Goal: Task Accomplishment & Management: Use online tool/utility

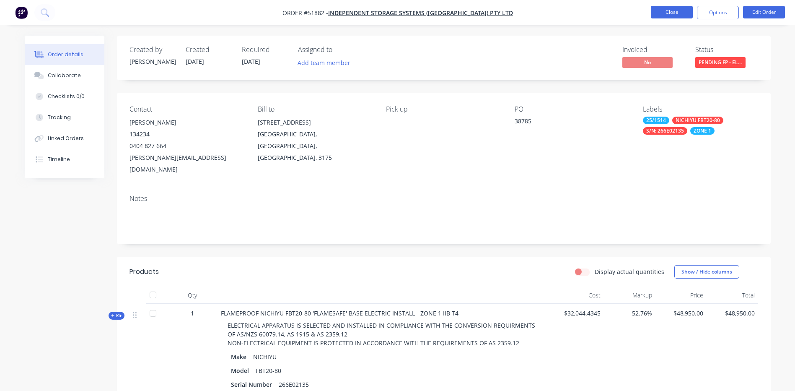
click at [664, 8] on button "Close" at bounding box center [672, 12] width 42 height 13
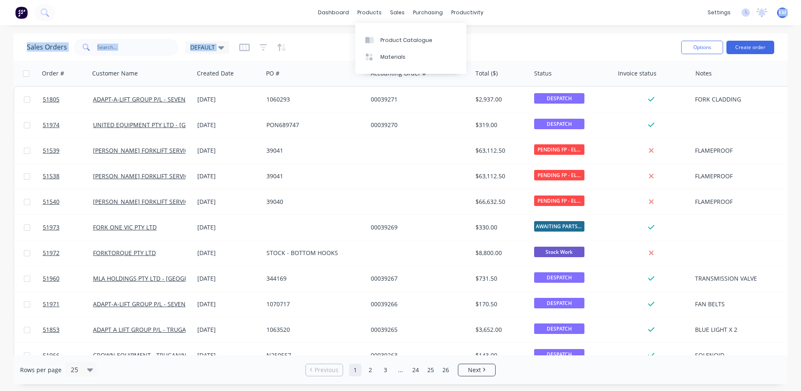
drag, startPoint x: 933, startPoint y: 30, endPoint x: 1013, endPoint y: 60, distance: 84.9
click at [801, 60] on html "dashboard products sales purchasing productivity dashboard products Product Cat…" at bounding box center [400, 195] width 801 height 391
click at [379, 31] on div "Product Catalogue Materials" at bounding box center [410, 48] width 111 height 51
click at [379, 32] on link "Product Catalogue" at bounding box center [410, 39] width 111 height 17
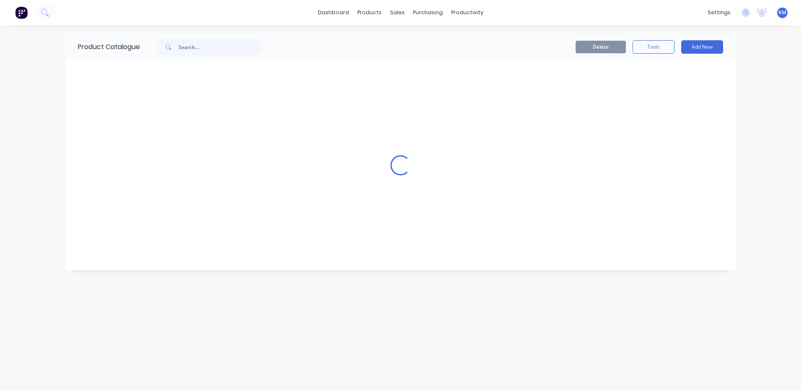
click at [379, 32] on div "dashboard products sales purchasing productivity dashboard products Product Cat…" at bounding box center [400, 195] width 801 height 391
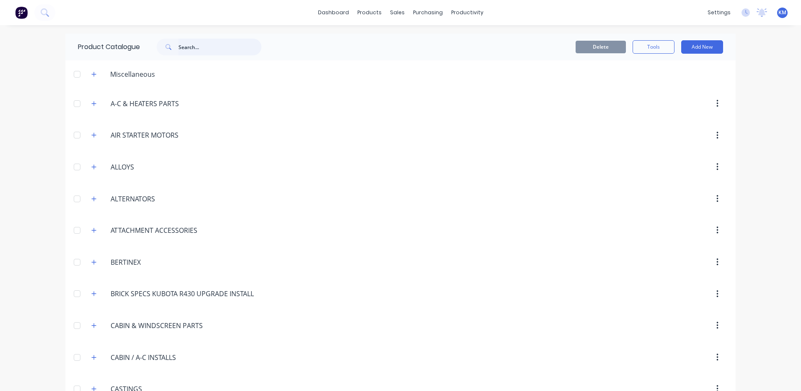
click at [218, 40] on input "text" at bounding box center [220, 47] width 83 height 17
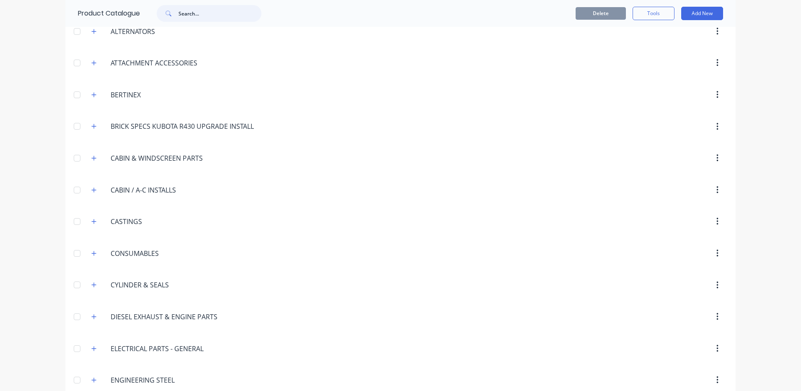
scroll to position [168, 0]
click at [92, 189] on icon "button" at bounding box center [94, 189] width 5 height 5
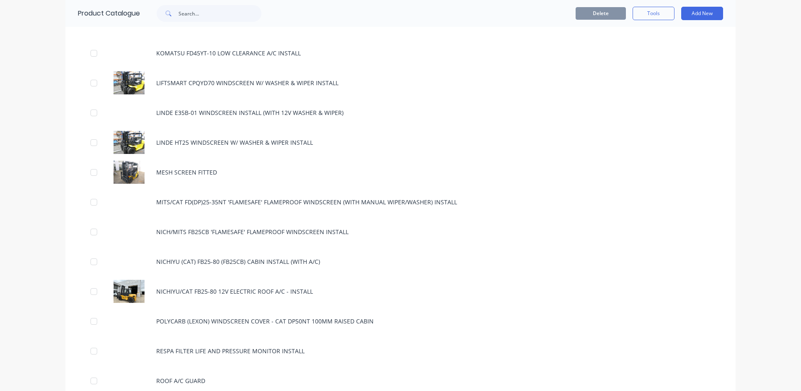
scroll to position [1425, 0]
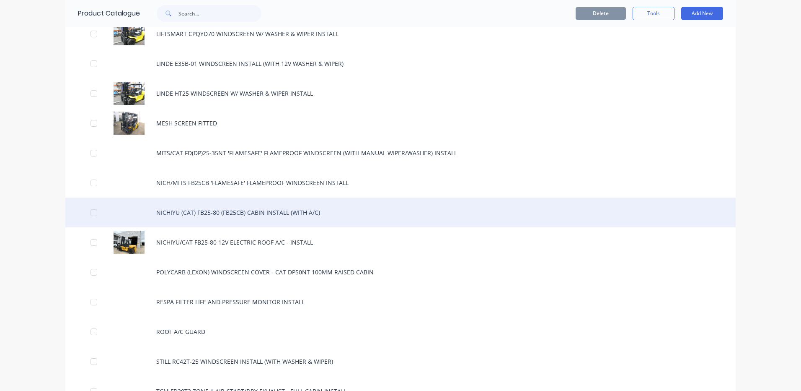
click at [211, 213] on div "NICHIYU (CAT) FB25-80 (FB25CB) CABIN INSTALL (WITH A/C)" at bounding box center [400, 212] width 671 height 30
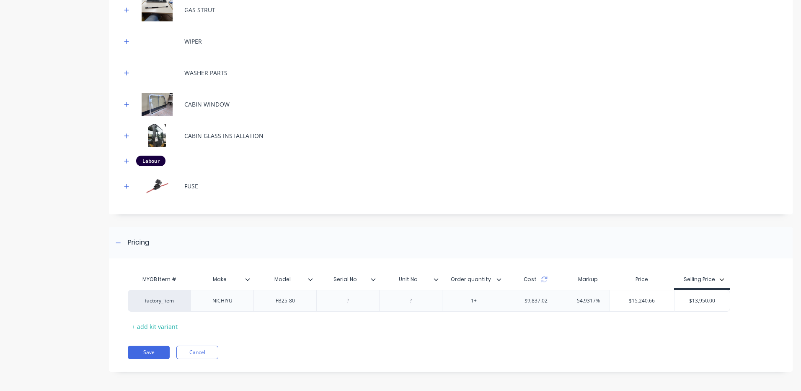
scroll to position [400, 0]
click at [545, 276] on icon at bounding box center [544, 277] width 7 height 7
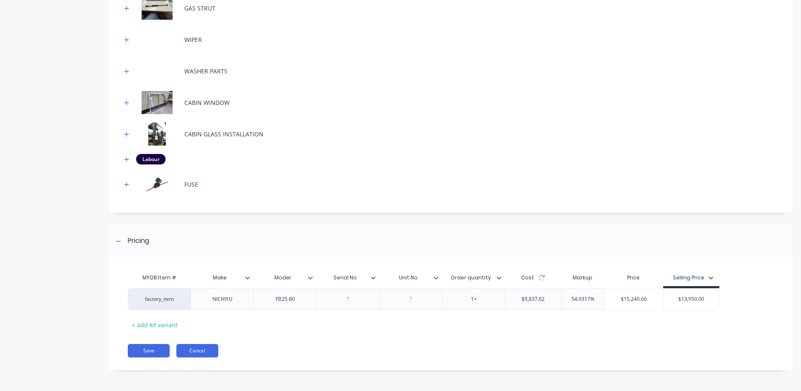
click at [199, 348] on button "Cancel" at bounding box center [197, 350] width 42 height 13
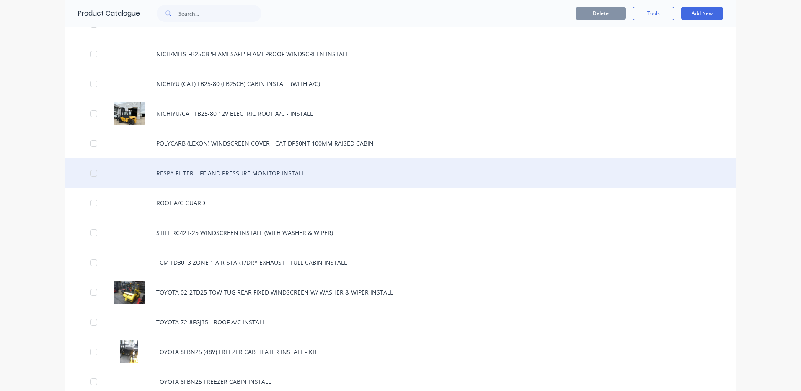
scroll to position [1467, 0]
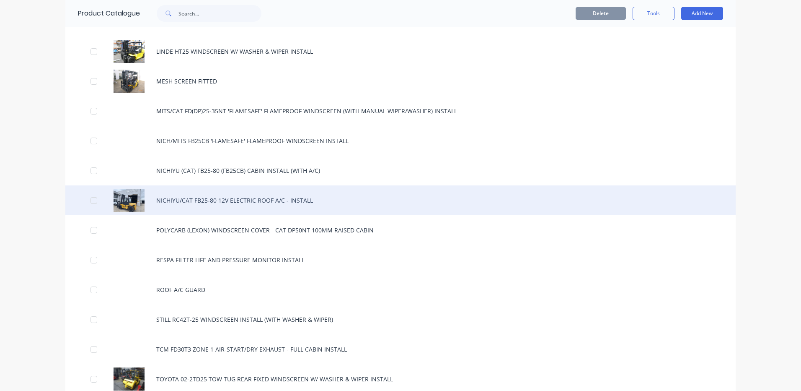
click at [228, 190] on div "NICHIYU/CAT FB25-80 12V ELECTRIC ROOF A/C - INSTALL" at bounding box center [400, 200] width 671 height 30
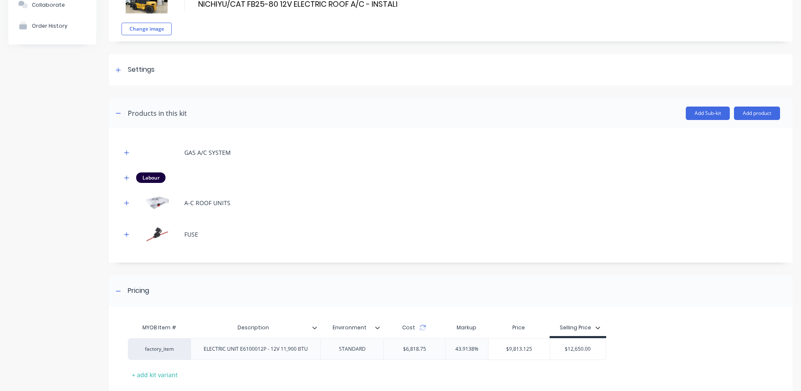
scroll to position [84, 0]
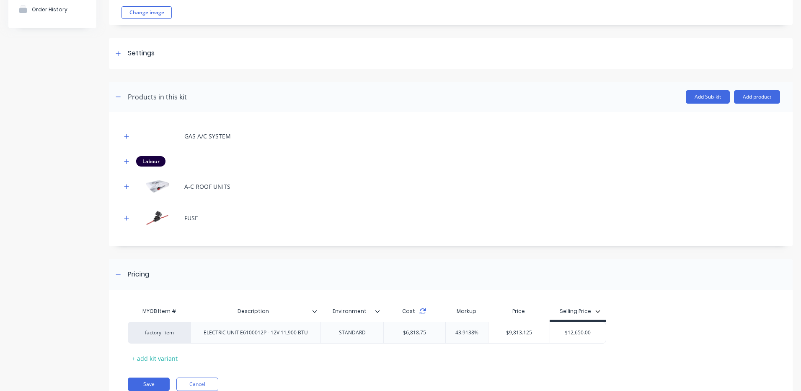
click at [424, 312] on icon at bounding box center [423, 312] width 6 height 3
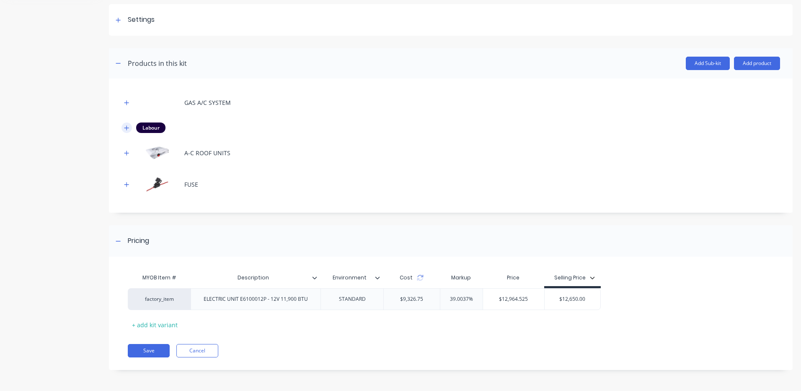
click at [125, 129] on icon "button" at bounding box center [126, 128] width 5 height 6
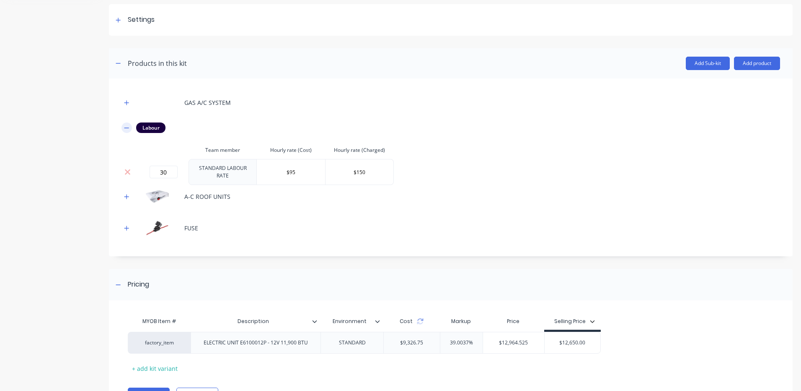
click at [126, 127] on icon "button" at bounding box center [126, 128] width 5 height 6
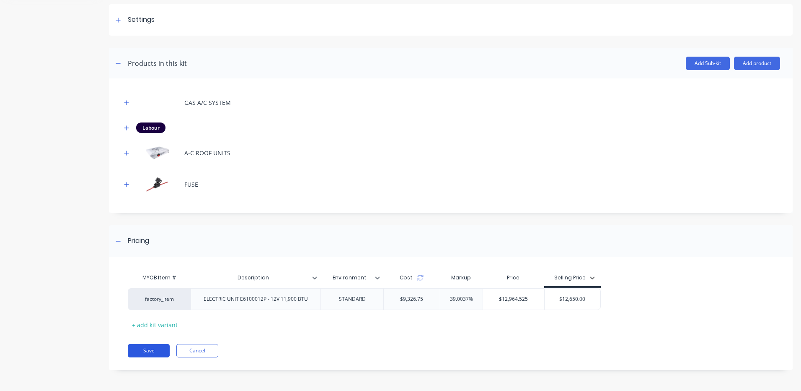
click at [136, 347] on button "Save" at bounding box center [149, 350] width 42 height 13
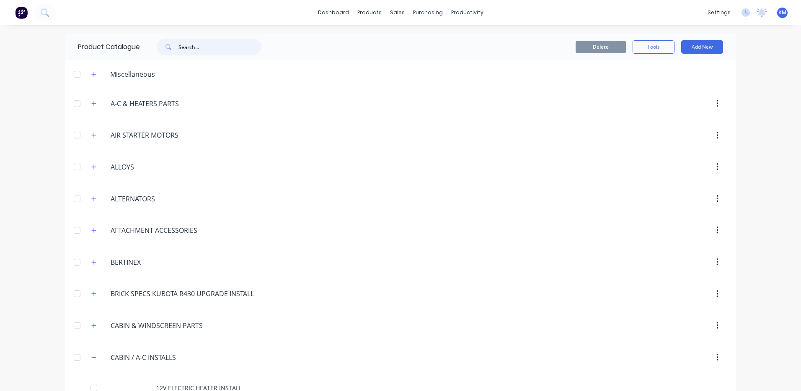
click at [205, 41] on input "text" at bounding box center [220, 47] width 83 height 17
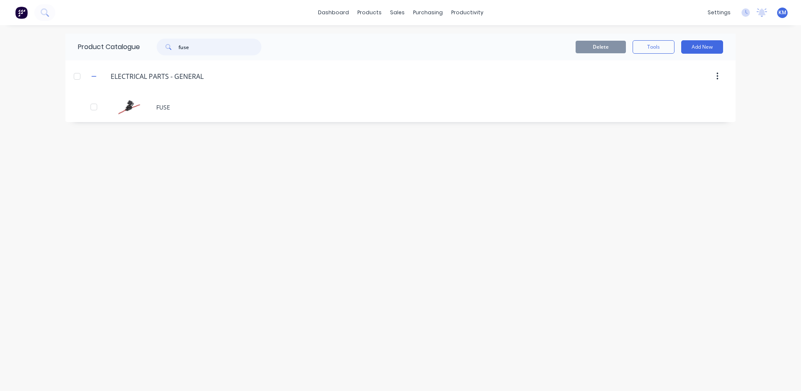
type input "fuse"
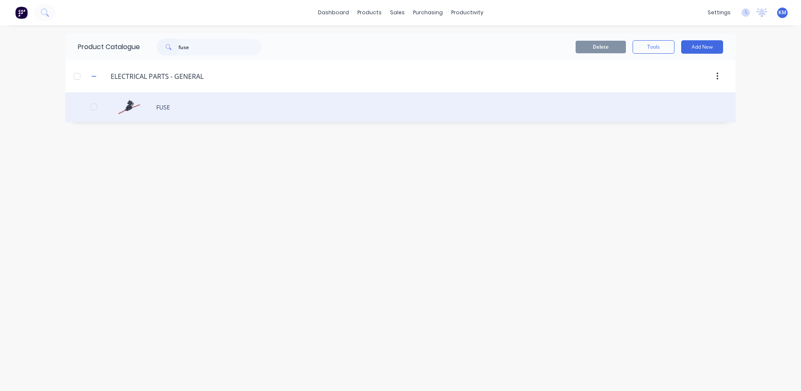
click at [178, 111] on div "FUSE" at bounding box center [400, 107] width 671 height 30
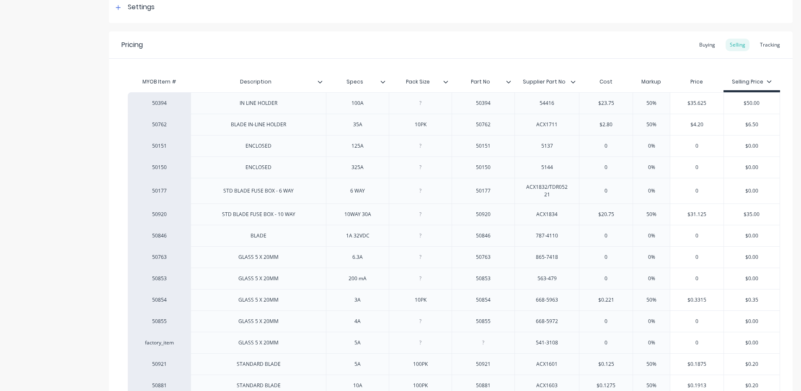
scroll to position [84, 0]
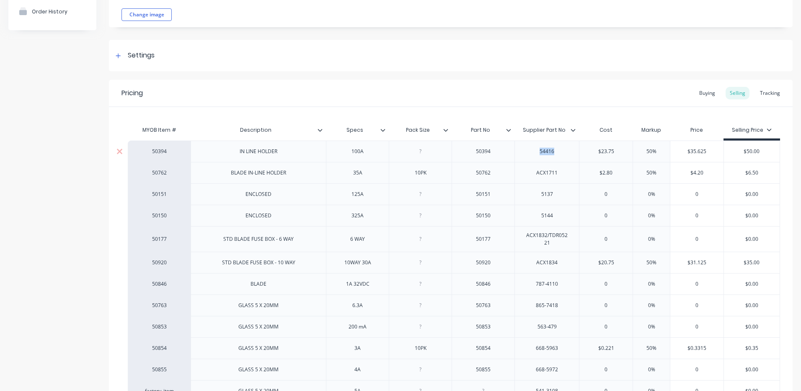
drag, startPoint x: 555, startPoint y: 149, endPoint x: 534, endPoint y: 149, distance: 21.8
click at [534, 149] on div "54416" at bounding box center [547, 151] width 42 height 11
copy div "54416"
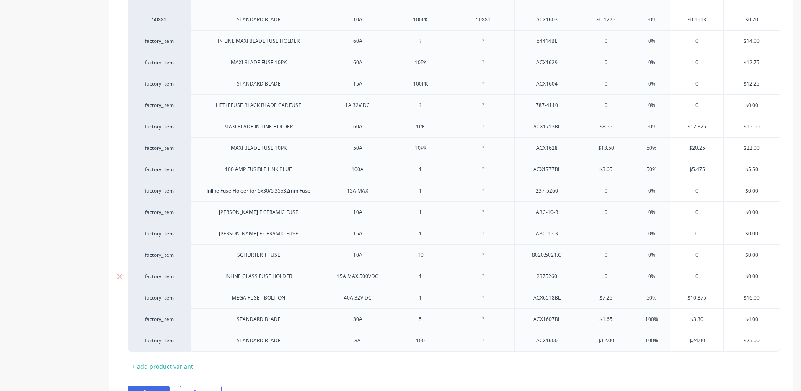
scroll to position [545, 0]
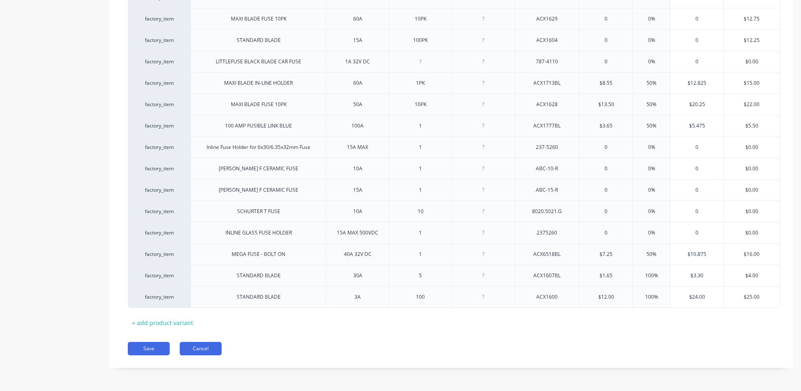
click at [197, 345] on button "Cancel" at bounding box center [201, 348] width 42 height 13
type textarea "x"
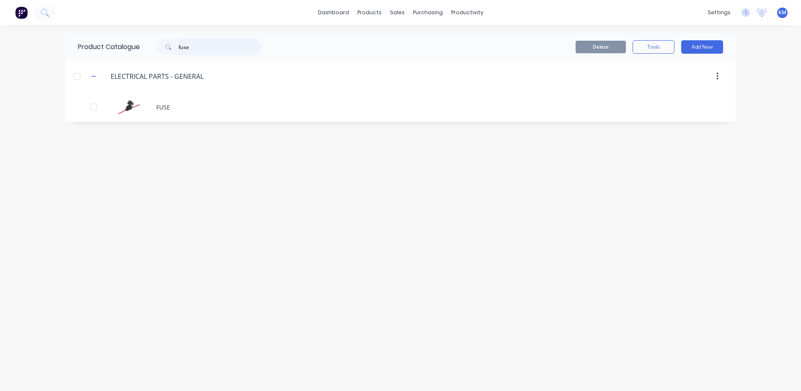
click at [189, 51] on input "fuse" at bounding box center [220, 47] width 83 height 17
